Goal: Book appointment/travel/reservation

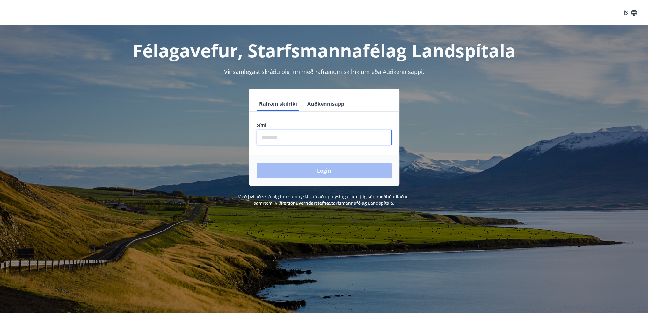
click at [291, 139] on input "phone" at bounding box center [324, 138] width 135 height 16
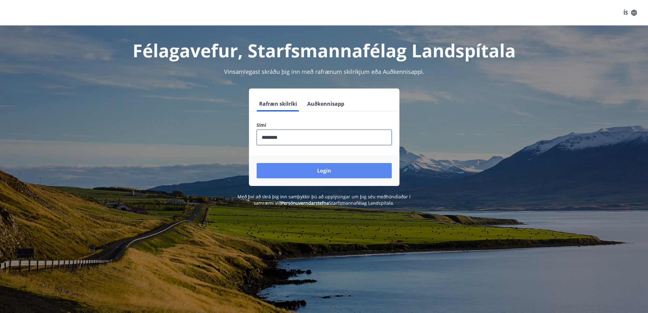
type input "********"
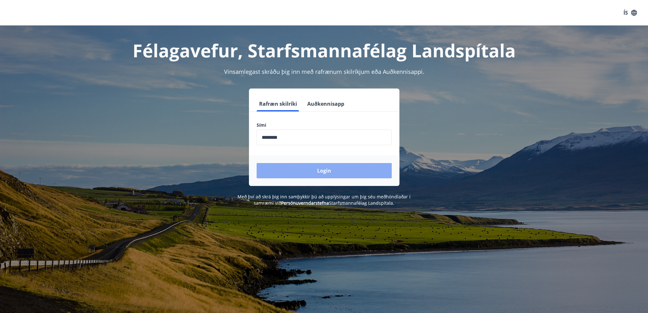
click at [290, 168] on button "Login" at bounding box center [324, 170] width 135 height 15
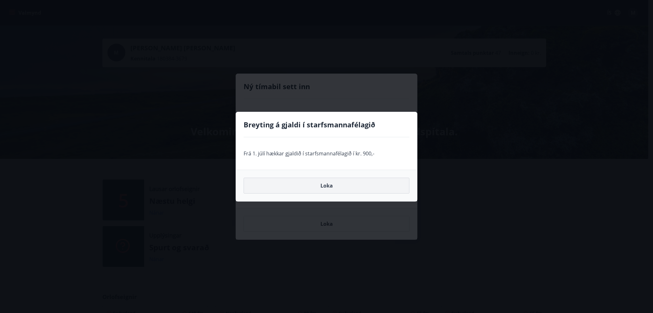
click at [304, 184] on button "Loka" at bounding box center [327, 186] width 166 height 16
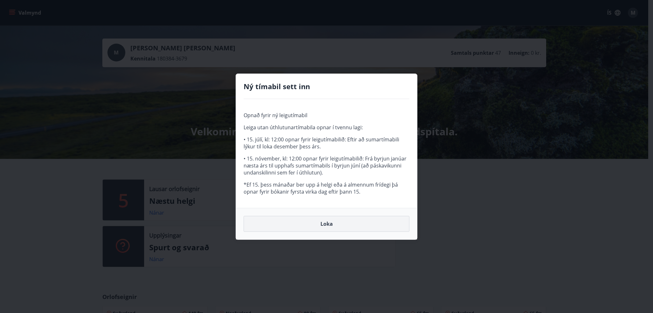
click at [328, 222] on button "Loka" at bounding box center [327, 224] width 166 height 16
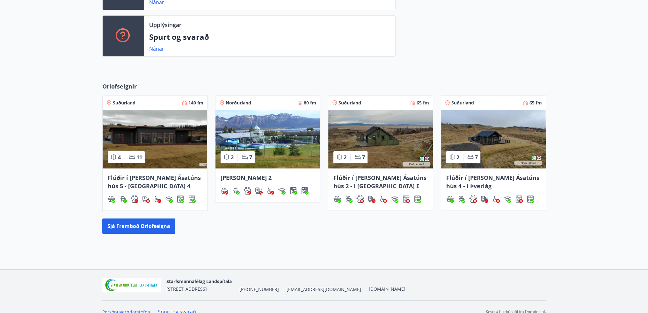
scroll to position [220, 0]
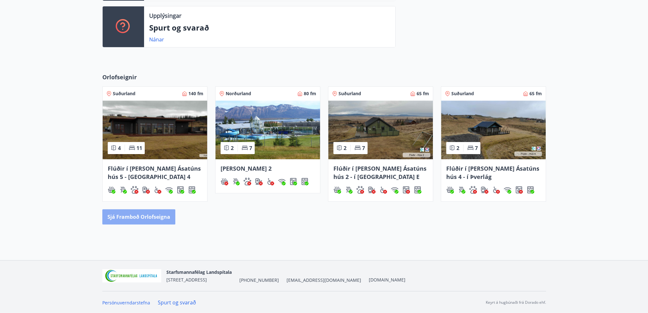
click at [159, 219] on button "Sjá framboð orlofseigna" at bounding box center [138, 216] width 73 height 15
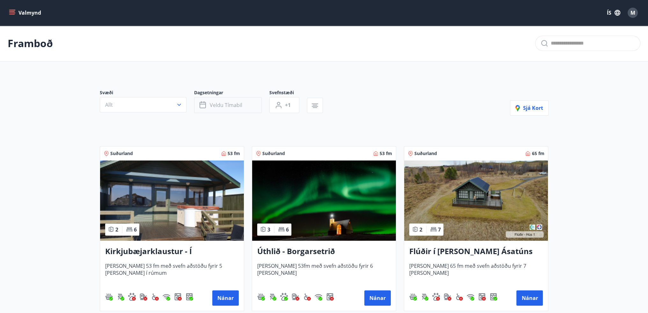
click at [242, 106] on button "Veldu tímabil" at bounding box center [228, 105] width 68 height 16
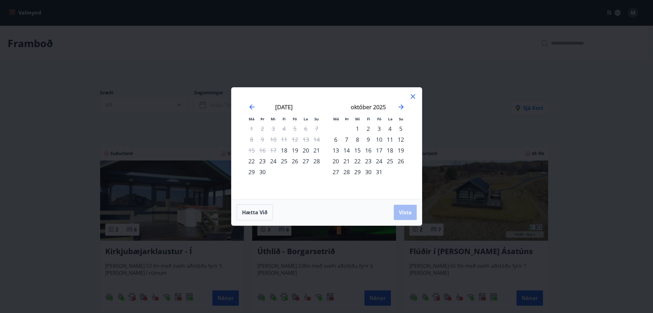
click at [356, 176] on div "29" at bounding box center [357, 172] width 11 height 11
click at [371, 173] on div "30" at bounding box center [368, 172] width 11 height 11
click at [379, 172] on div "31" at bounding box center [379, 172] width 11 height 11
click at [403, 210] on span "Vista" at bounding box center [405, 212] width 13 height 7
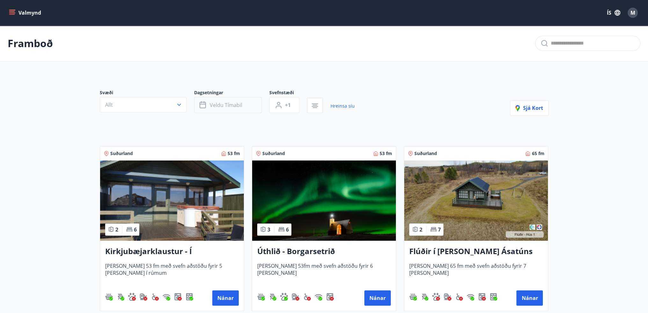
click at [244, 108] on button "Veldu tímabil" at bounding box center [228, 105] width 68 height 16
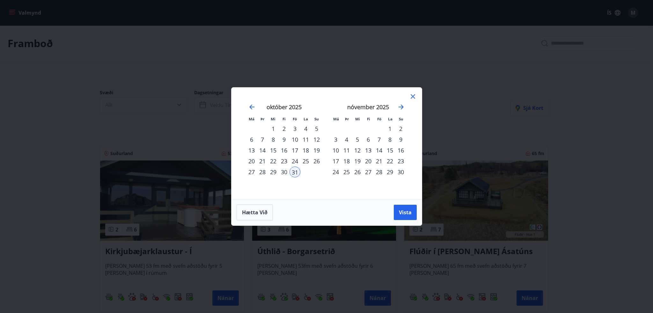
click at [400, 171] on div "30" at bounding box center [400, 172] width 11 height 11
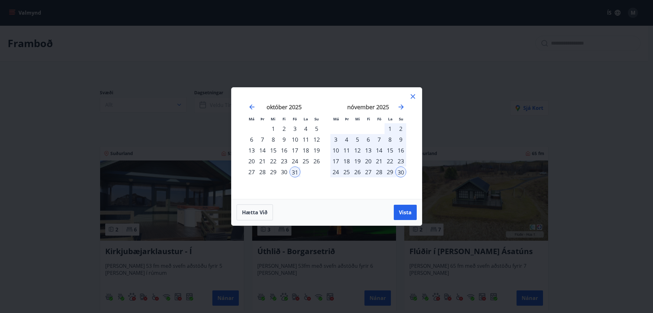
click at [400, 128] on div "2" at bounding box center [400, 128] width 11 height 11
click at [398, 172] on div "30" at bounding box center [400, 172] width 11 height 11
click at [297, 171] on div "31" at bounding box center [294, 172] width 11 height 11
click at [282, 170] on div "30" at bounding box center [284, 172] width 11 height 11
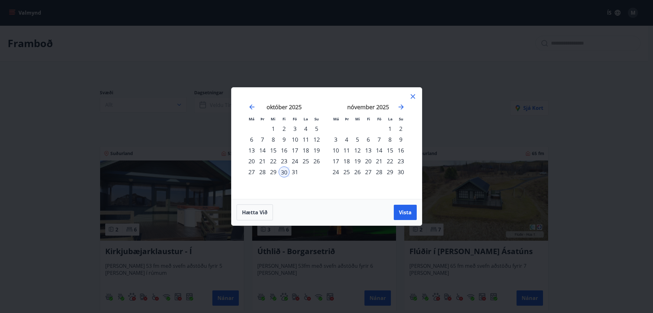
click at [401, 130] on div "2" at bounding box center [400, 128] width 11 height 11
click at [407, 213] on span "Vista" at bounding box center [405, 212] width 13 height 7
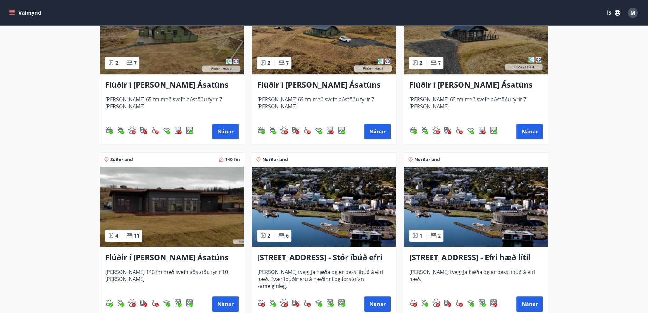
scroll to position [351, 0]
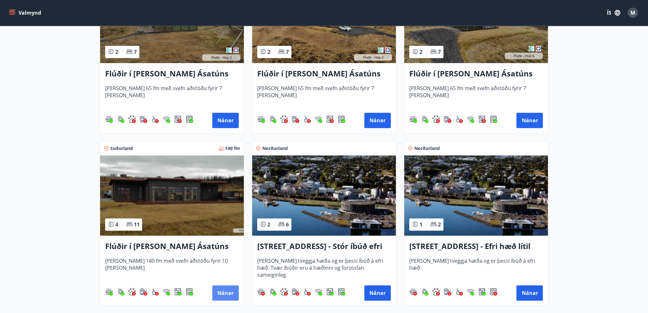
click at [221, 290] on button "Nánar" at bounding box center [225, 293] width 26 height 15
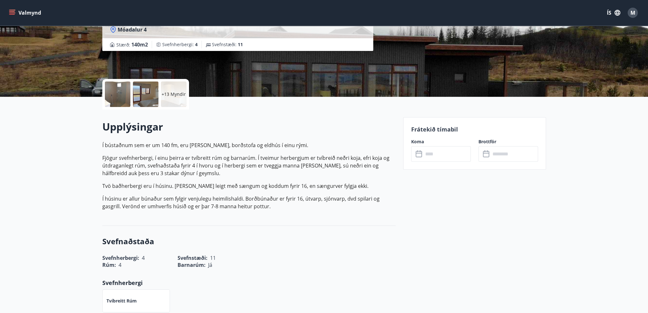
scroll to position [96, 0]
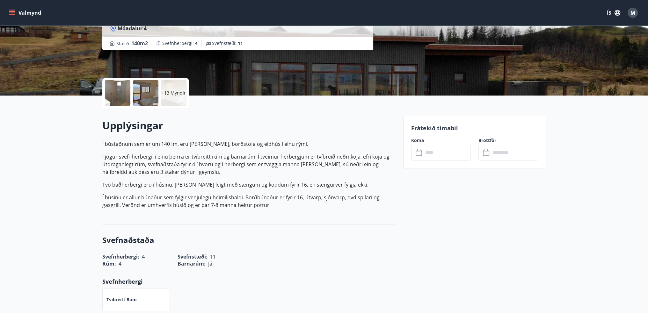
click at [422, 151] on icon at bounding box center [420, 153] width 8 height 8
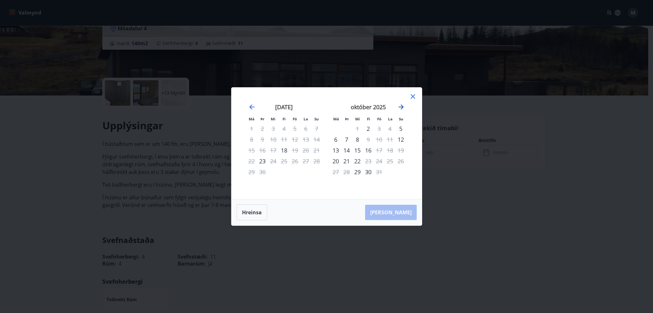
click at [401, 109] on icon "Move forward to switch to the next month." at bounding box center [401, 107] width 5 height 5
click at [415, 97] on icon at bounding box center [413, 97] width 8 height 8
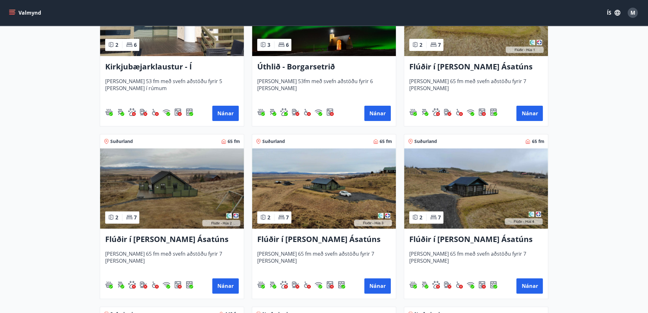
scroll to position [223, 0]
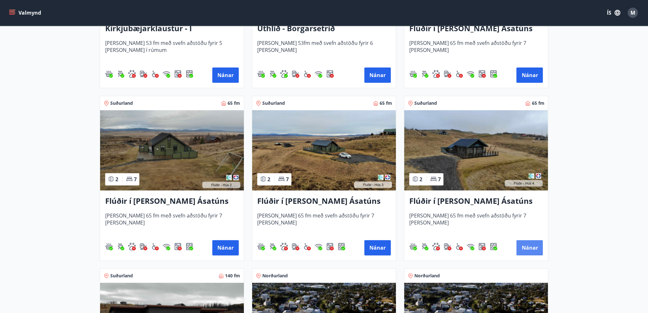
click at [523, 250] on button "Nánar" at bounding box center [529, 247] width 26 height 15
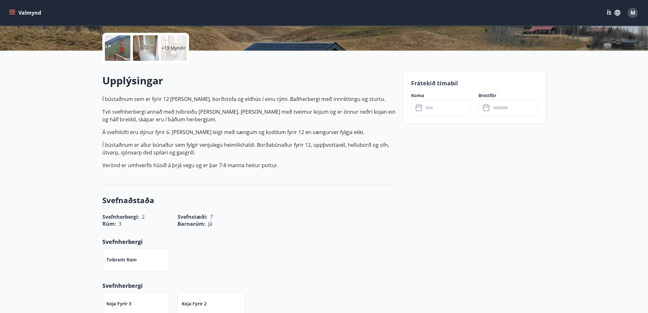
scroll to position [159, 0]
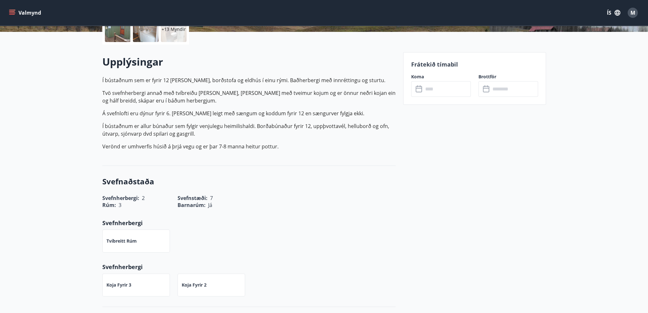
click at [418, 89] on icon at bounding box center [420, 89] width 8 height 8
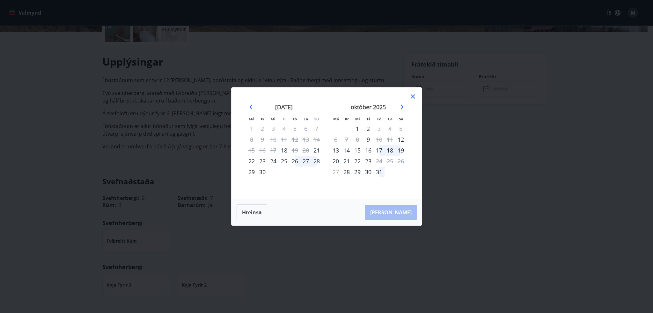
click at [357, 172] on div "29" at bounding box center [357, 172] width 11 height 11
click at [370, 171] on div "30" at bounding box center [368, 172] width 11 height 11
click at [367, 169] on div "30" at bounding box center [368, 172] width 11 height 11
drag, startPoint x: 405, startPoint y: 214, endPoint x: 407, endPoint y: 208, distance: 6.2
click at [406, 211] on div "Hreinsa Taka Frá" at bounding box center [326, 213] width 190 height 26
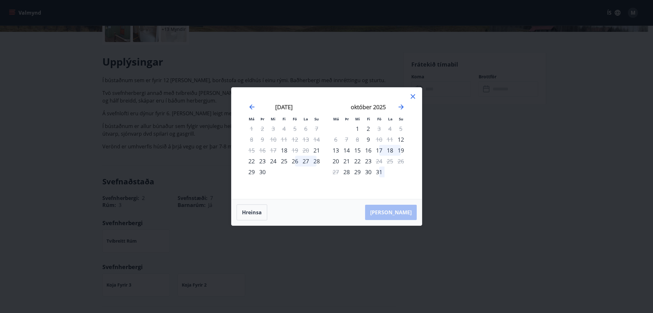
click at [309, 158] on div "27" at bounding box center [305, 161] width 11 height 11
click at [377, 173] on div "31" at bounding box center [379, 172] width 11 height 11
click at [398, 214] on div "Hreinsa Taka Frá" at bounding box center [326, 213] width 190 height 26
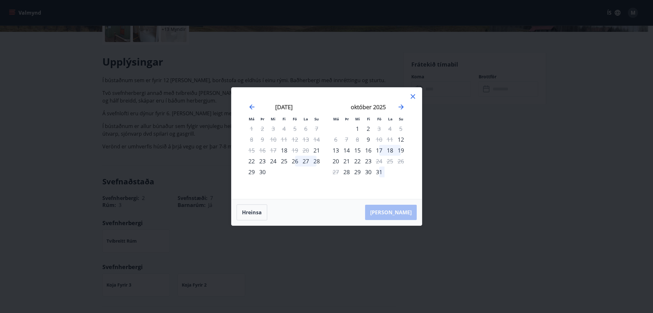
click at [365, 167] on div "30" at bounding box center [368, 172] width 11 height 11
click at [310, 159] on div "27" at bounding box center [305, 161] width 11 height 11
click at [250, 172] on div "29" at bounding box center [251, 172] width 11 height 11
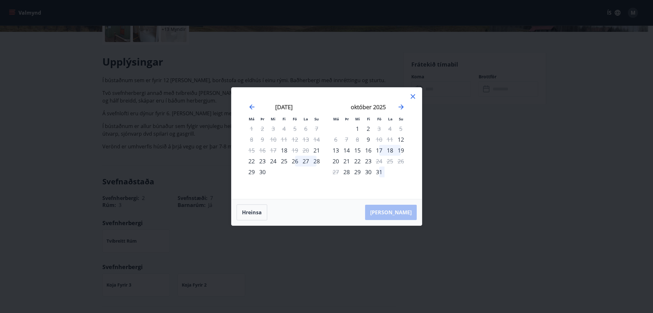
click at [375, 172] on div "31" at bounding box center [379, 172] width 11 height 11
click at [400, 209] on div "Hreinsa Taka Frá" at bounding box center [326, 213] width 190 height 26
click at [410, 101] on div at bounding box center [413, 98] width 8 height 10
click at [417, 91] on div "Má Þr Mi Fi Fö La Su Má Þr Mi Fi Fö La Su ágúst 2025 1 2 3 4 5 6 7 8 9 10 11 12…" at bounding box center [326, 144] width 190 height 112
click at [413, 95] on icon at bounding box center [413, 97] width 8 height 8
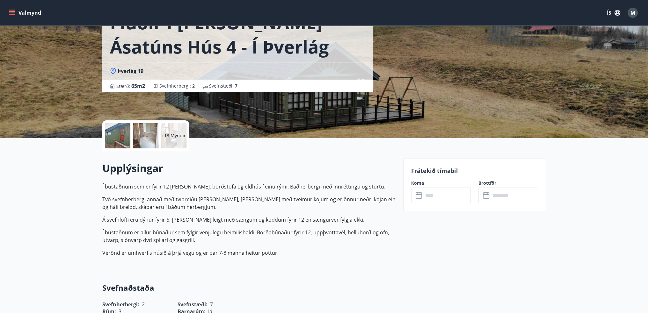
scroll to position [51, 0]
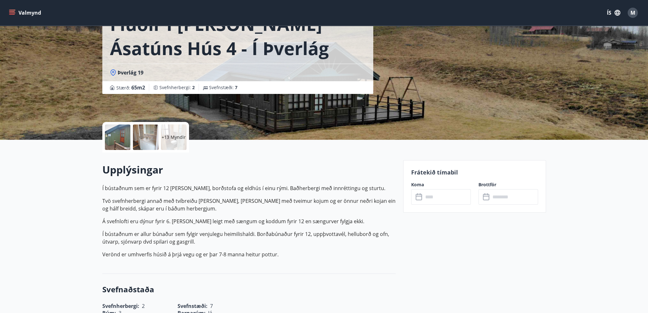
click at [420, 197] on icon at bounding box center [420, 198] width 8 height 8
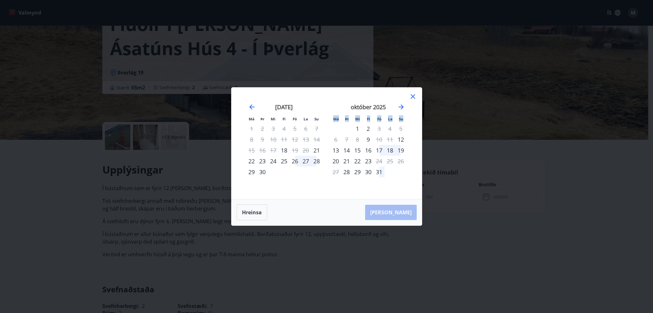
click at [420, 197] on div "Má Þr Mi Fi Fö La Su Má Þr Mi Fi Fö La Su ágúst 2025 1 2 3 4 5 6 7 8 9 10 11 12…" at bounding box center [326, 144] width 190 height 112
click at [367, 168] on div "30" at bounding box center [368, 172] width 11 height 11
click at [366, 172] on div "30" at bounding box center [368, 172] width 11 height 11
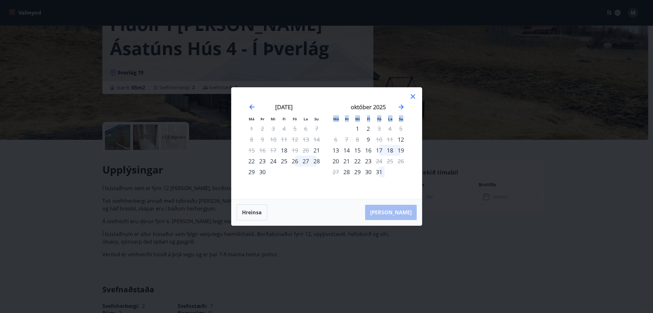
click at [366, 172] on div "30" at bounding box center [368, 172] width 11 height 11
click at [369, 189] on div "október 2025 1 2 3 4 5 6 7 8 9 10 11 12 13 14 15 16 17 18 19 20 21 22 23 24 25 …" at bounding box center [368, 147] width 84 height 105
click at [258, 212] on button "Hreinsa" at bounding box center [252, 213] width 31 height 16
click at [414, 99] on icon at bounding box center [413, 96] width 4 height 4
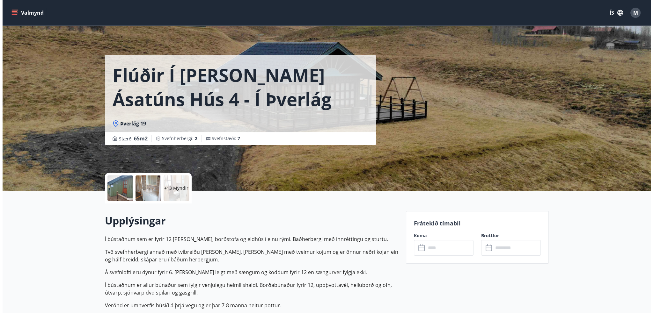
scroll to position [0, 0]
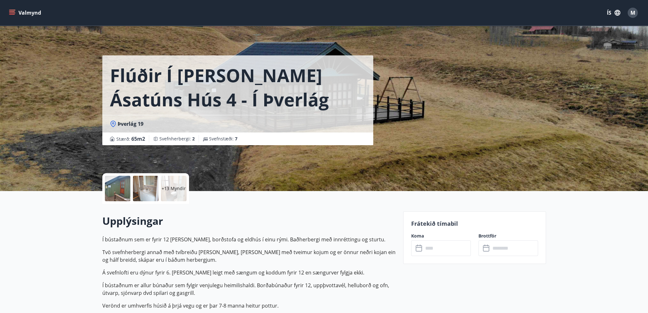
click at [178, 191] on p "+13 Myndir" at bounding box center [174, 189] width 24 height 6
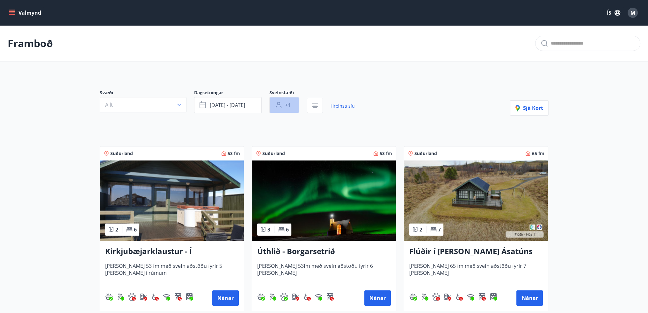
click at [283, 104] on button "+1" at bounding box center [284, 105] width 30 height 16
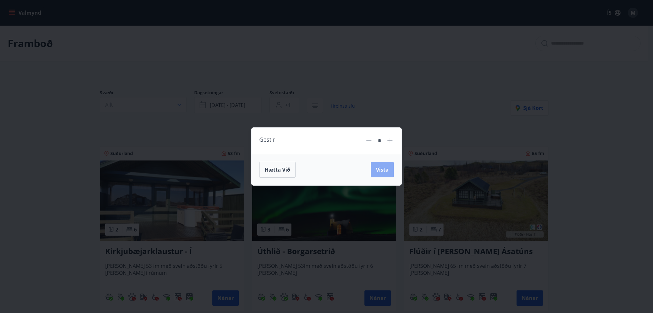
click at [388, 174] on button "Vista" at bounding box center [382, 169] width 23 height 15
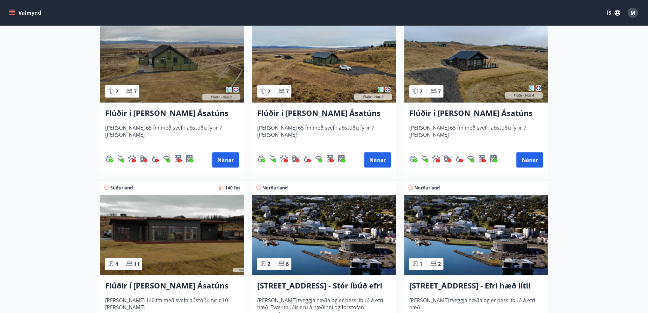
scroll to position [319, 0]
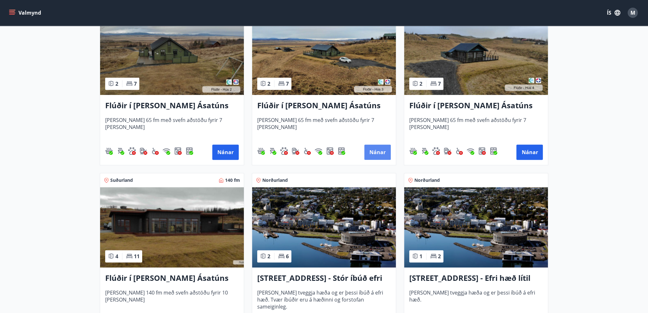
click at [383, 158] on button "Nánar" at bounding box center [377, 152] width 26 height 15
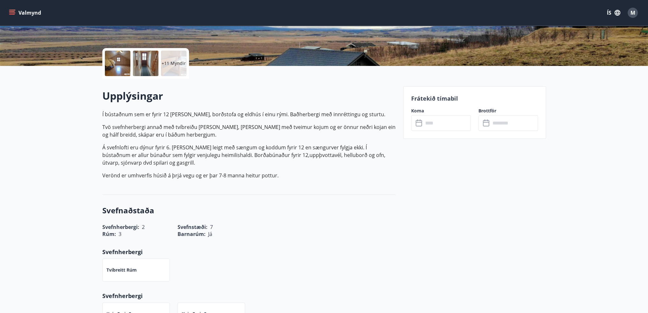
scroll to position [128, 0]
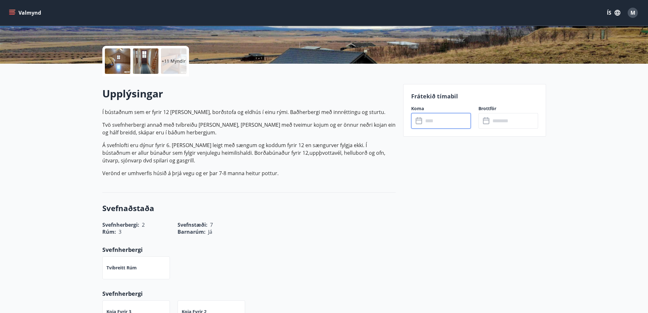
click at [423, 113] on input "text" at bounding box center [447, 121] width 48 height 16
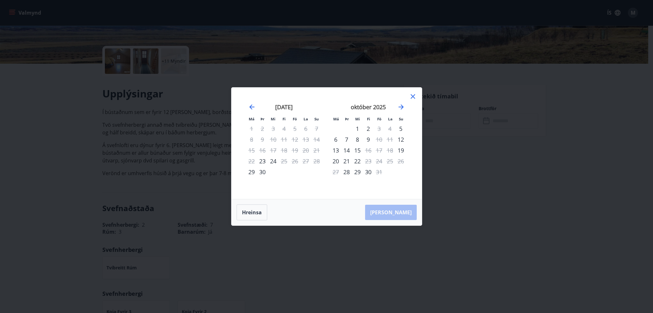
click at [409, 98] on icon at bounding box center [413, 97] width 8 height 8
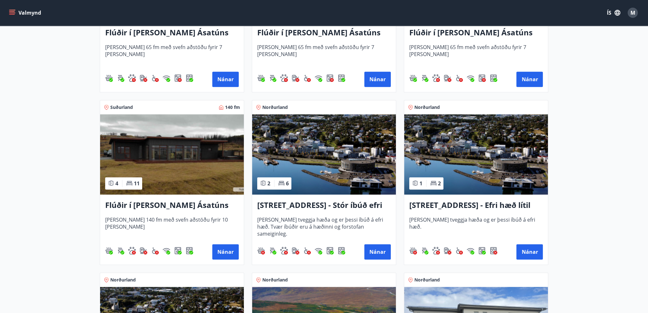
scroll to position [381, 0]
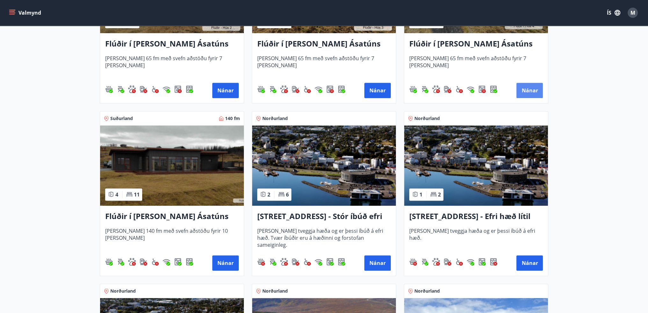
click at [530, 94] on button "Nánar" at bounding box center [529, 90] width 26 height 15
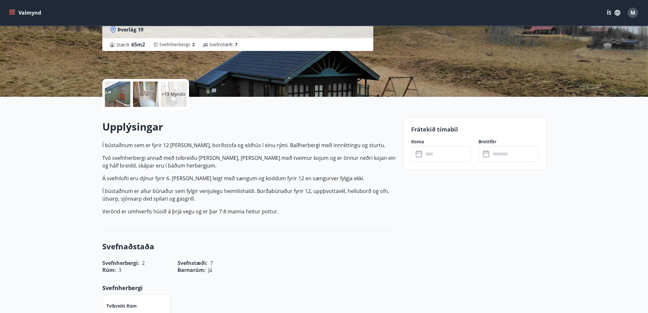
scroll to position [96, 0]
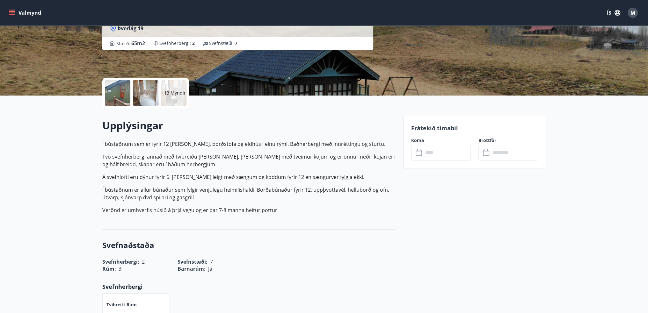
click at [417, 155] on icon at bounding box center [420, 153] width 8 height 8
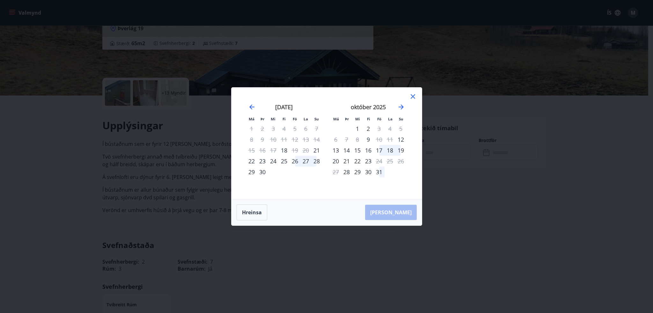
click at [361, 171] on div "29" at bounding box center [357, 172] width 11 height 11
click at [369, 170] on div "30" at bounding box center [368, 172] width 11 height 11
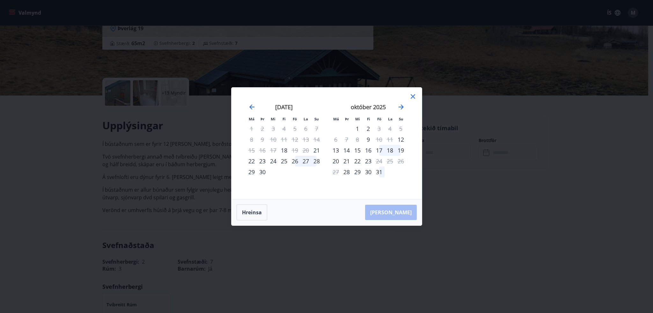
click at [369, 170] on div "30" at bounding box center [368, 172] width 11 height 11
click at [258, 214] on button "Hreinsa" at bounding box center [252, 213] width 31 height 16
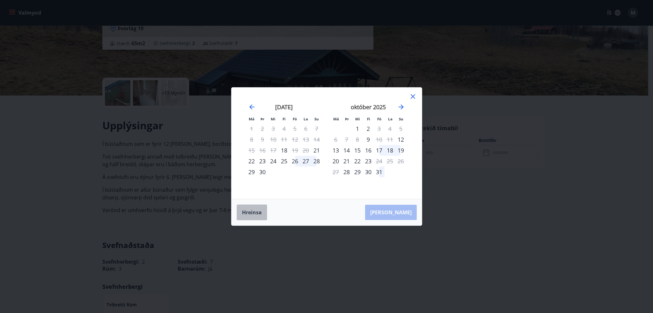
drag, startPoint x: 258, startPoint y: 214, endPoint x: 270, endPoint y: 204, distance: 15.6
click at [258, 214] on button "Hreinsa" at bounding box center [252, 213] width 31 height 16
click at [366, 172] on div "30" at bounding box center [368, 172] width 11 height 11
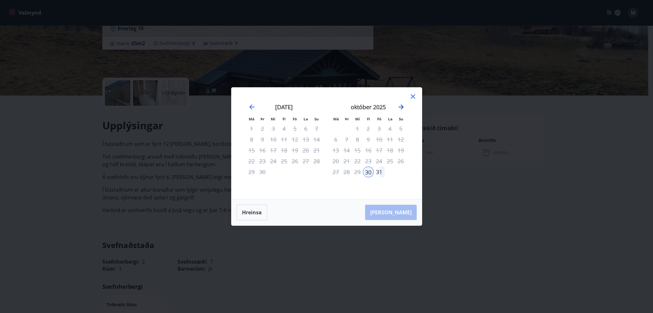
click at [400, 107] on icon "Move forward to switch to the next month." at bounding box center [401, 107] width 5 height 5
click at [403, 130] on div "2" at bounding box center [400, 128] width 11 height 11
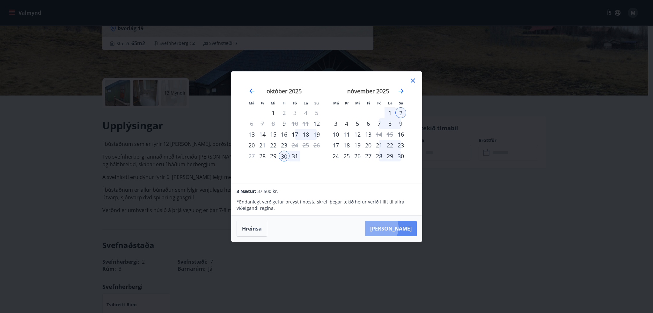
click at [397, 228] on button "Taka Frá" at bounding box center [391, 228] width 52 height 15
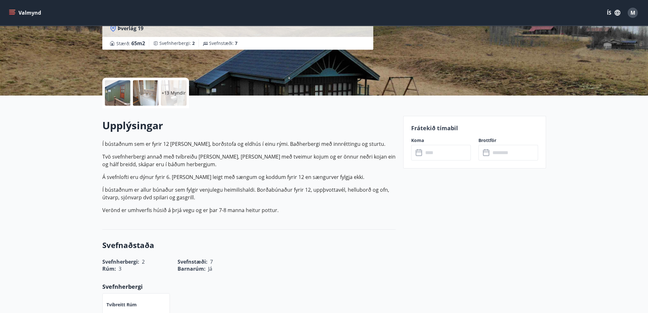
type input "******"
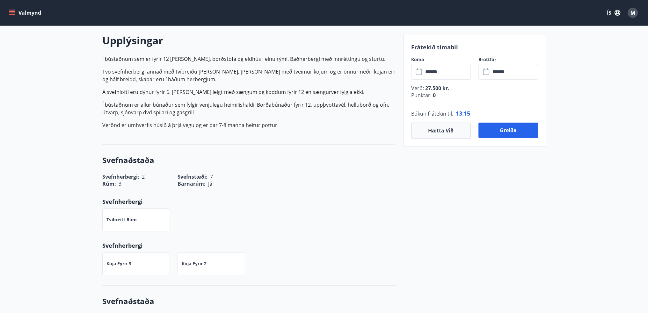
scroll to position [223, 0]
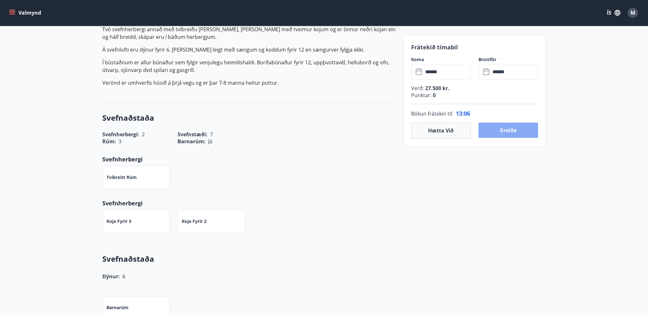
click at [520, 131] on button "Greiða" at bounding box center [509, 130] width 60 height 15
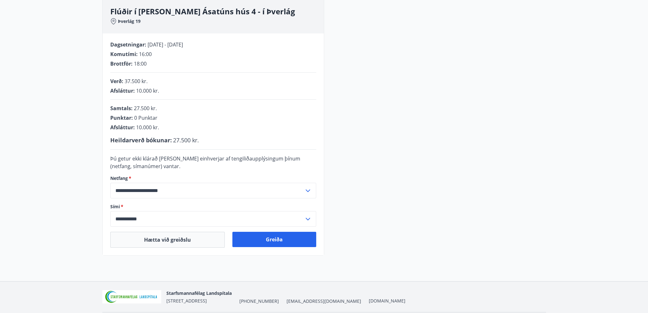
scroll to position [85, 0]
